Goal: Transaction & Acquisition: Purchase product/service

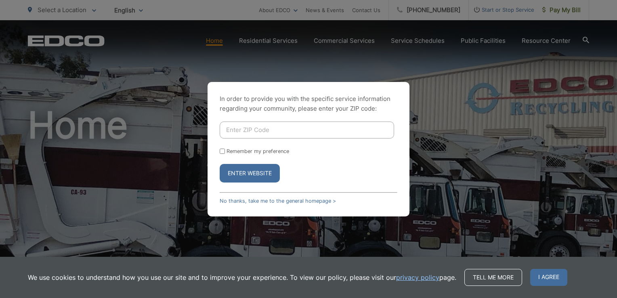
click at [251, 172] on button "Enter Website" at bounding box center [250, 173] width 60 height 19
click at [292, 126] on input "Enter ZIP Code" at bounding box center [307, 130] width 175 height 17
type input "92020"
click at [223, 152] on input "Remember my preference" at bounding box center [222, 151] width 5 height 5
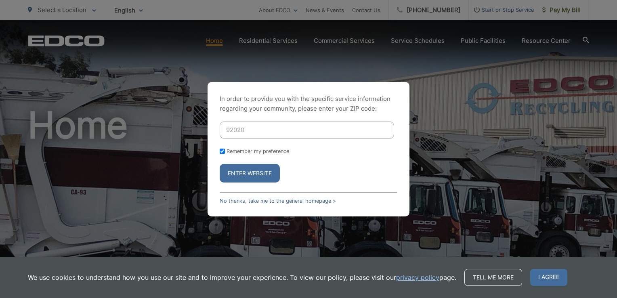
checkbox input "true"
click at [241, 180] on button "Enter Website" at bounding box center [250, 173] width 60 height 19
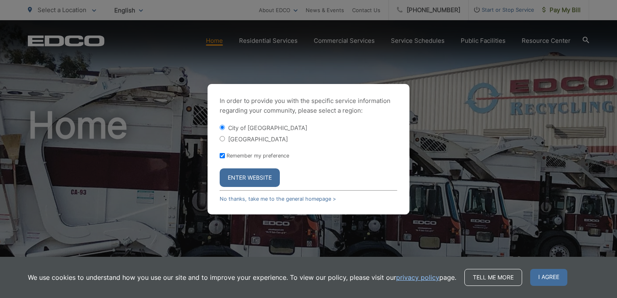
click at [241, 180] on button "Enter Website" at bounding box center [250, 177] width 60 height 19
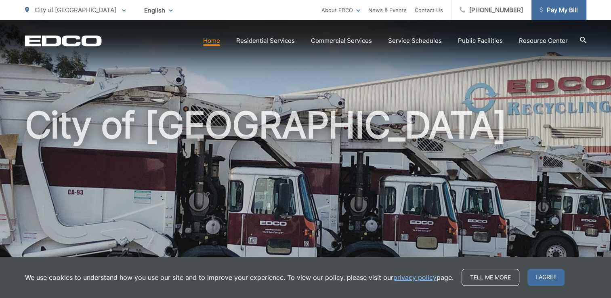
click at [551, 12] on span "Pay My Bill" at bounding box center [559, 10] width 38 height 10
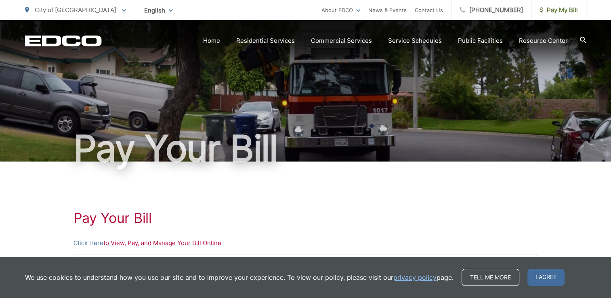
click at [141, 242] on p "Click Here to View, Pay, and Manage Your Bill Online" at bounding box center [306, 243] width 465 height 10
click at [136, 244] on p "Click Here to View, Pay, and Manage Your Bill Online" at bounding box center [306, 243] width 465 height 10
click at [95, 244] on link "Click Here" at bounding box center [89, 243] width 30 height 10
